Goal: Task Accomplishment & Management: Complete application form

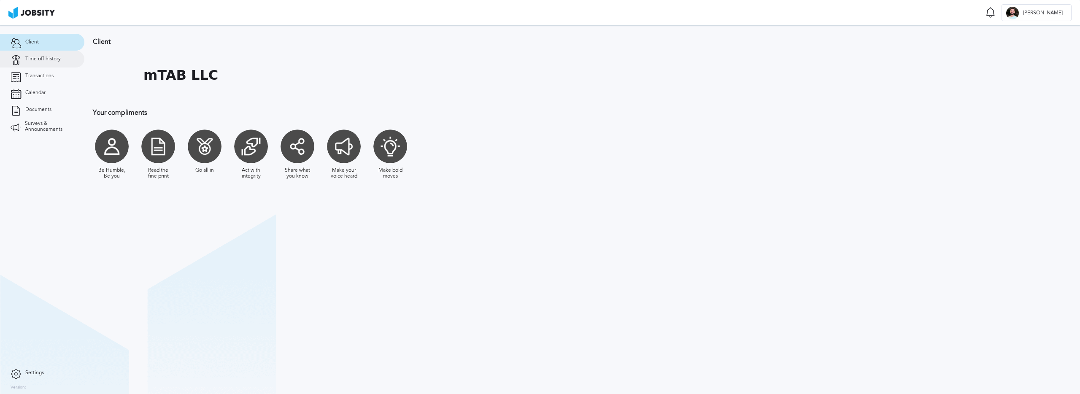
click at [59, 67] on link "Time off history" at bounding box center [42, 59] width 84 height 17
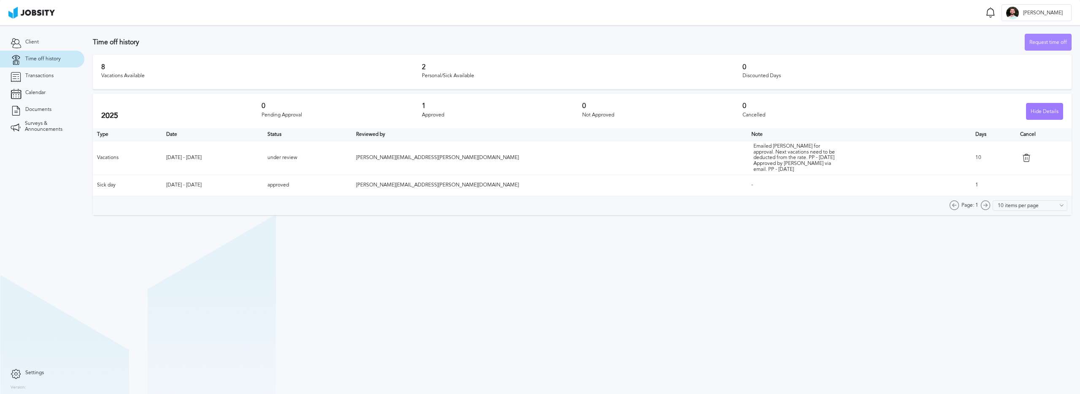
click at [1049, 41] on div "Request time off" at bounding box center [1048, 42] width 46 height 17
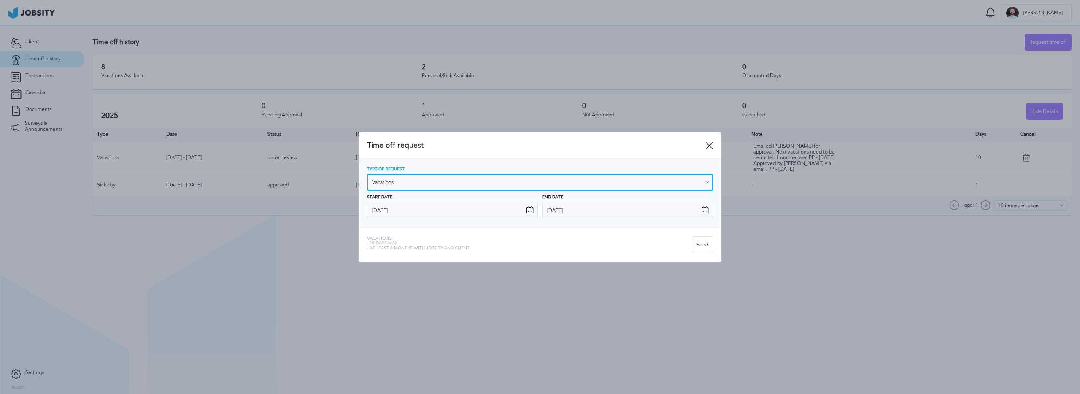
click at [464, 183] on input "Vacations" at bounding box center [540, 182] width 346 height 17
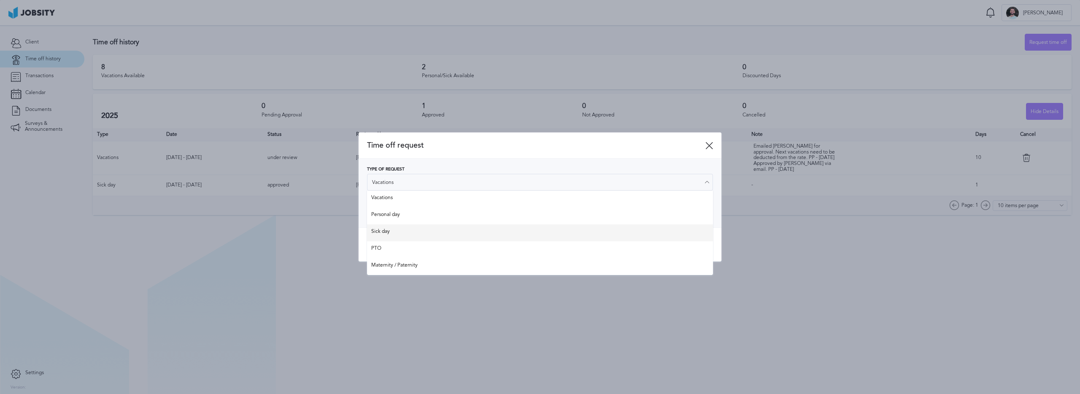
type input "Sick day"
click at [425, 234] on div "Time off request Type of Request Sick day Vacations Personal day Sick day PTO M…" at bounding box center [540, 196] width 363 height 129
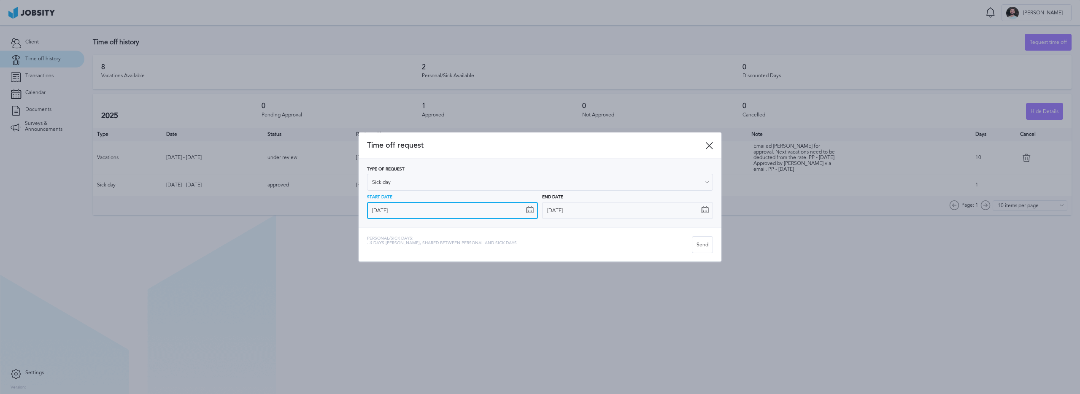
click at [416, 213] on input "[DATE]" at bounding box center [452, 210] width 171 height 17
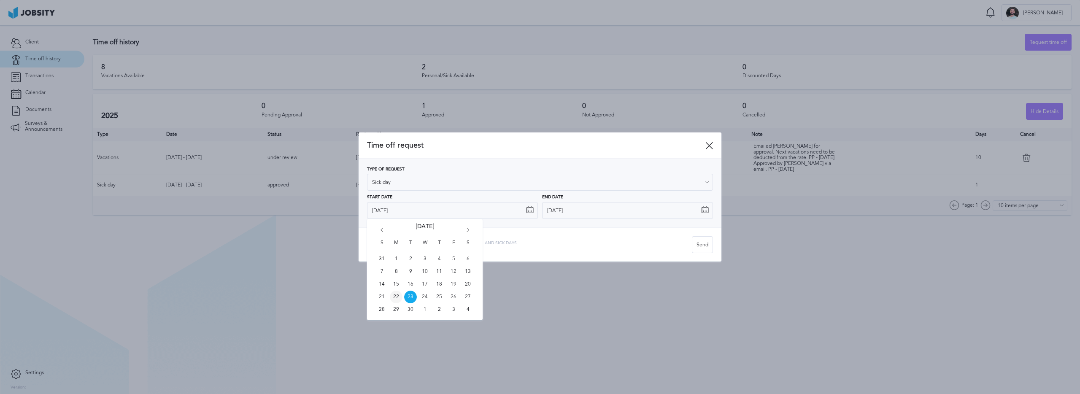
click at [397, 297] on span "22" at bounding box center [396, 297] width 13 height 13
type input "[DATE]"
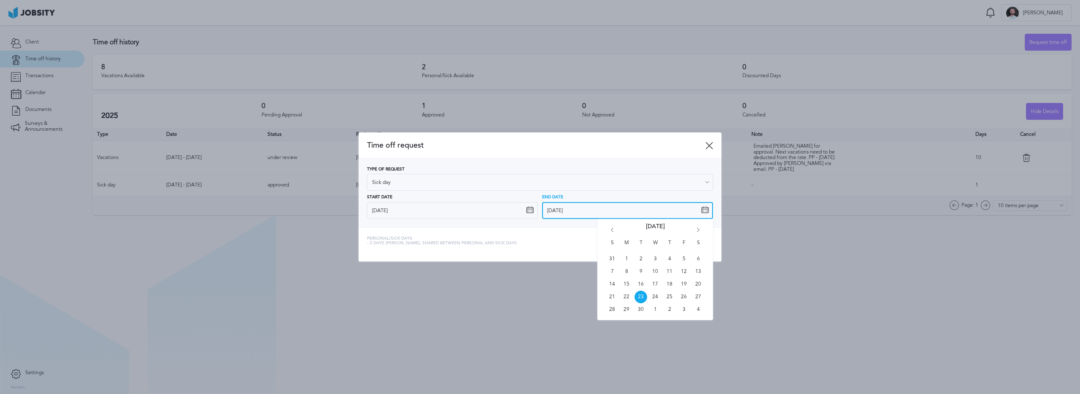
click at [576, 212] on input "[DATE]" at bounding box center [627, 210] width 171 height 17
click at [626, 294] on span "22" at bounding box center [626, 297] width 13 height 13
type input "[DATE]"
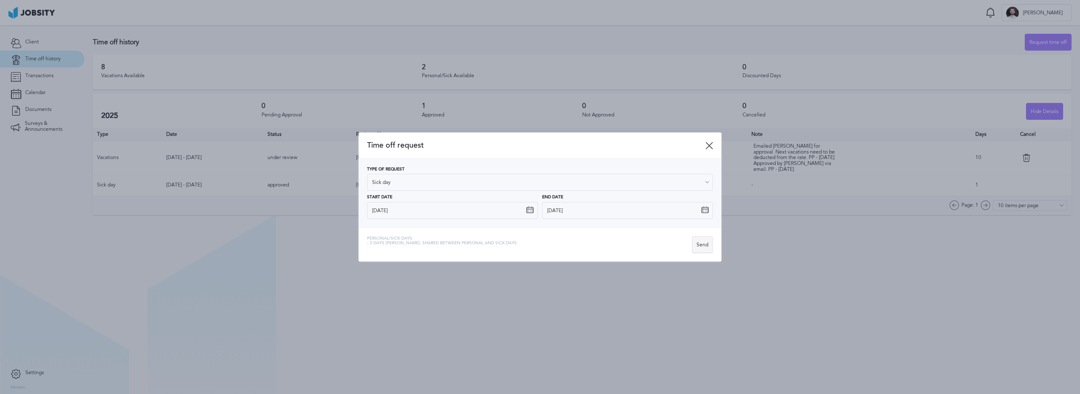
click at [703, 247] on div "Send" at bounding box center [702, 245] width 20 height 17
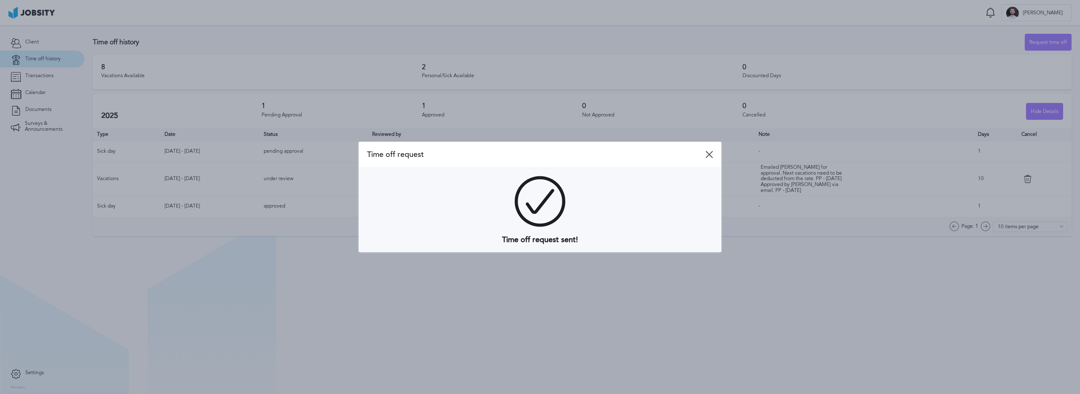
click at [708, 152] on icon at bounding box center [709, 155] width 8 height 8
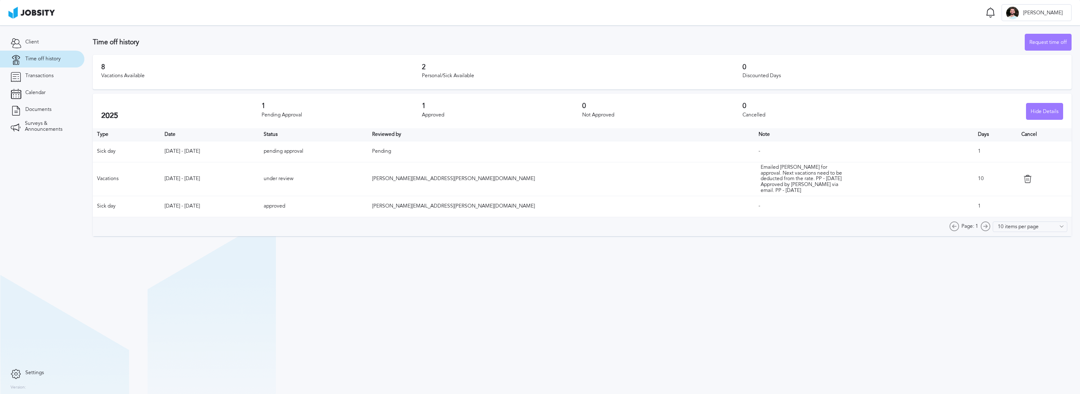
click at [418, 282] on section "Time off history Request time off 8 Vacations Available 2 Personal/Sick Availab…" at bounding box center [582, 209] width 996 height 369
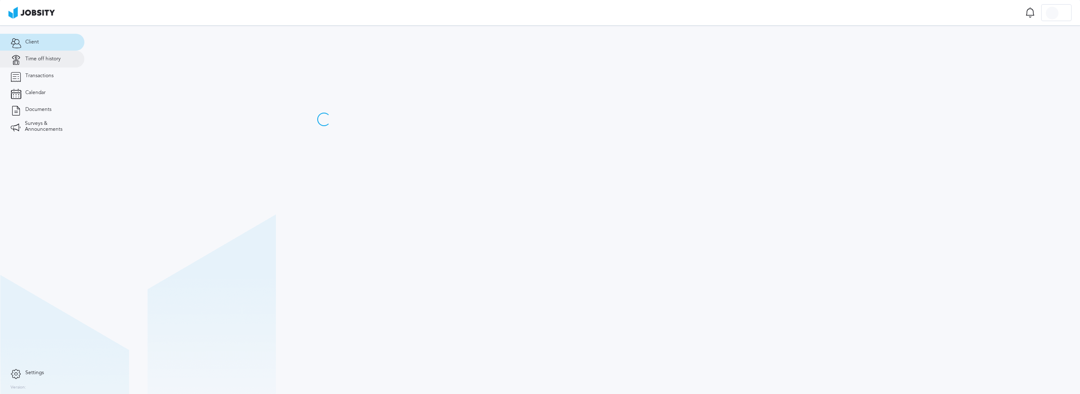
click at [59, 57] on span "Time off history" at bounding box center [42, 59] width 35 height 6
